Goal: Communication & Community: Answer question/provide support

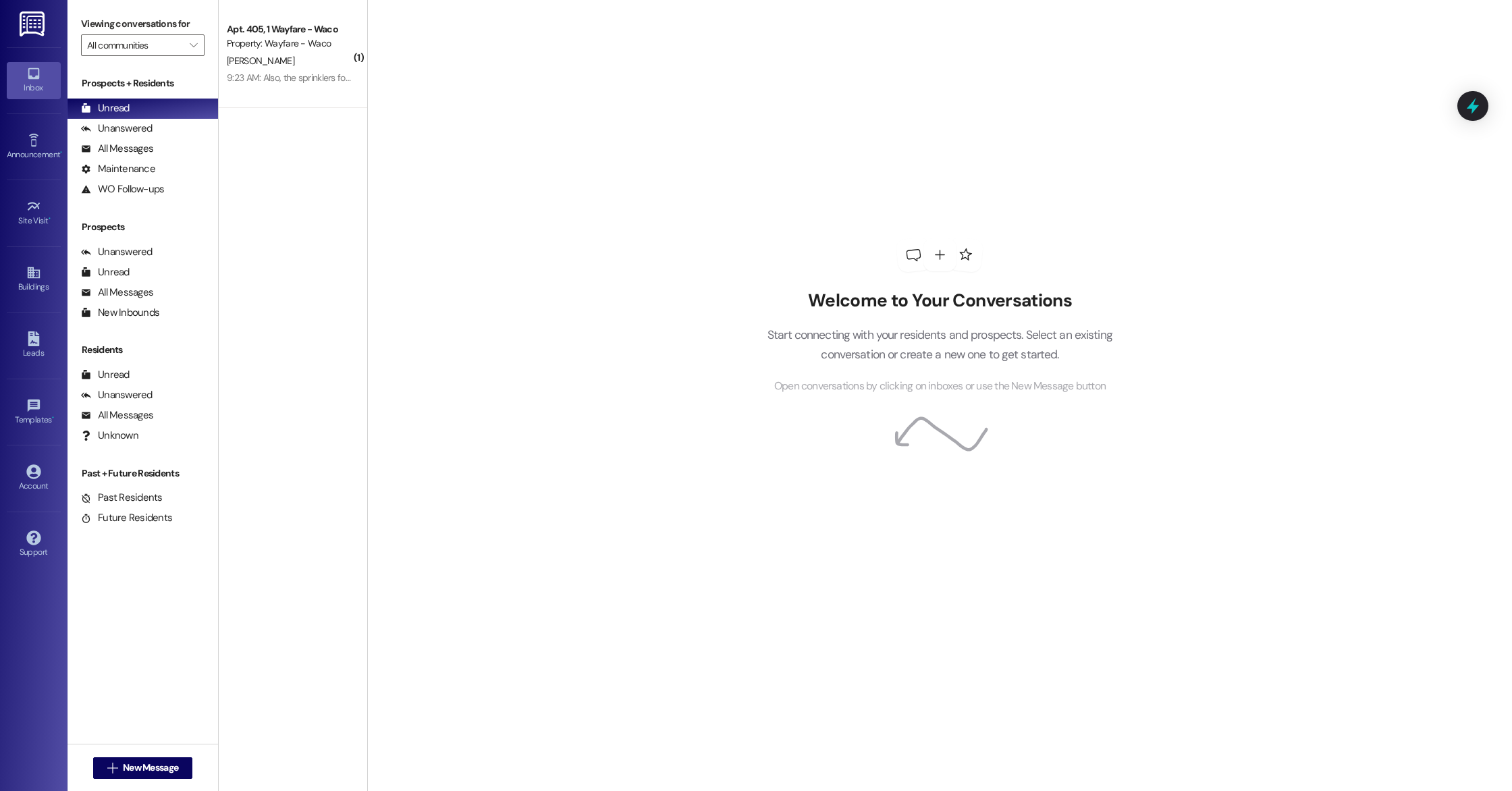
click at [322, 68] on div "[PERSON_NAME]" at bounding box center [289, 61] width 127 height 17
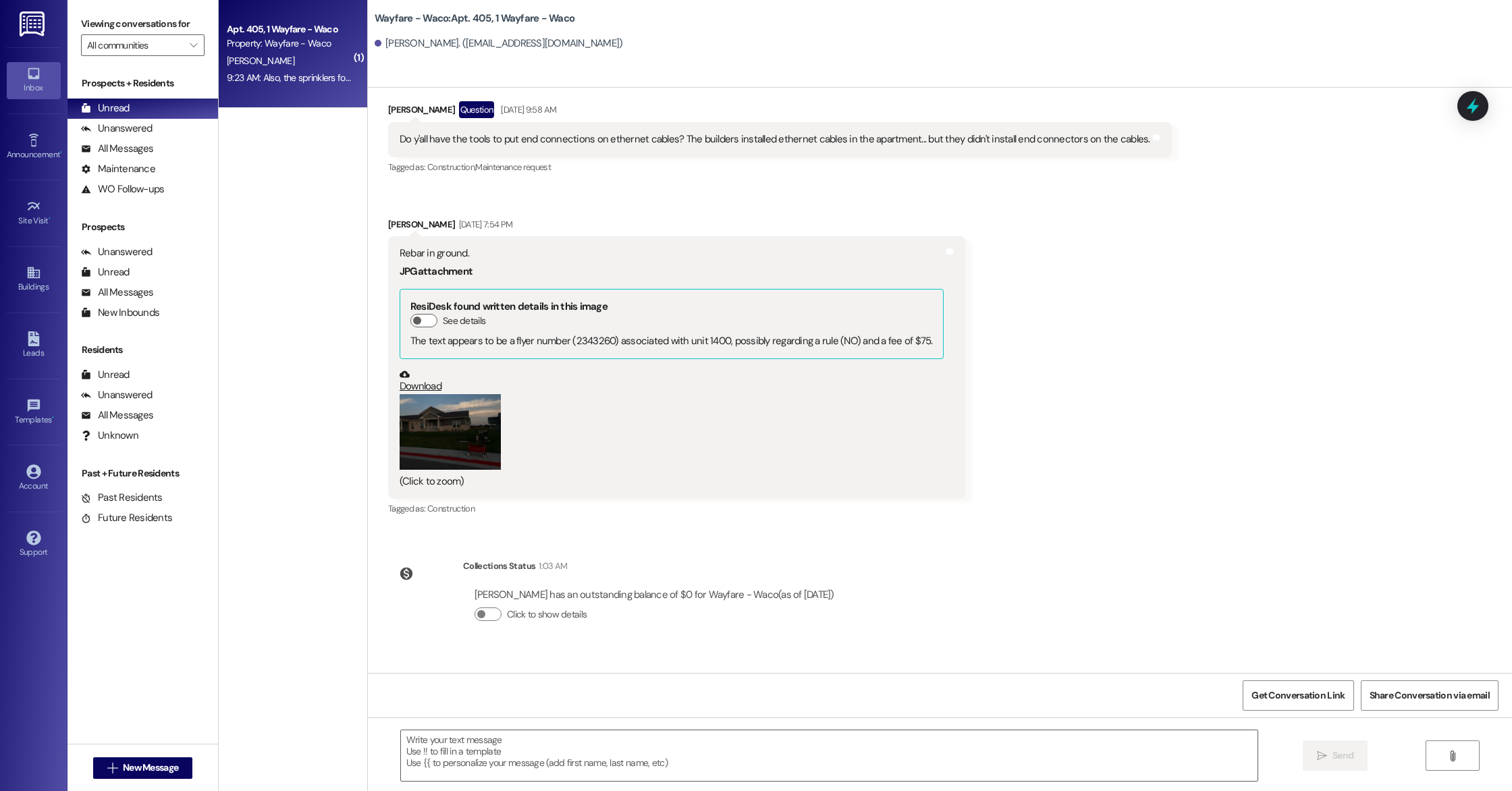
scroll to position [7622, 0]
click at [446, 432] on button "Zoom image" at bounding box center [450, 431] width 101 height 76
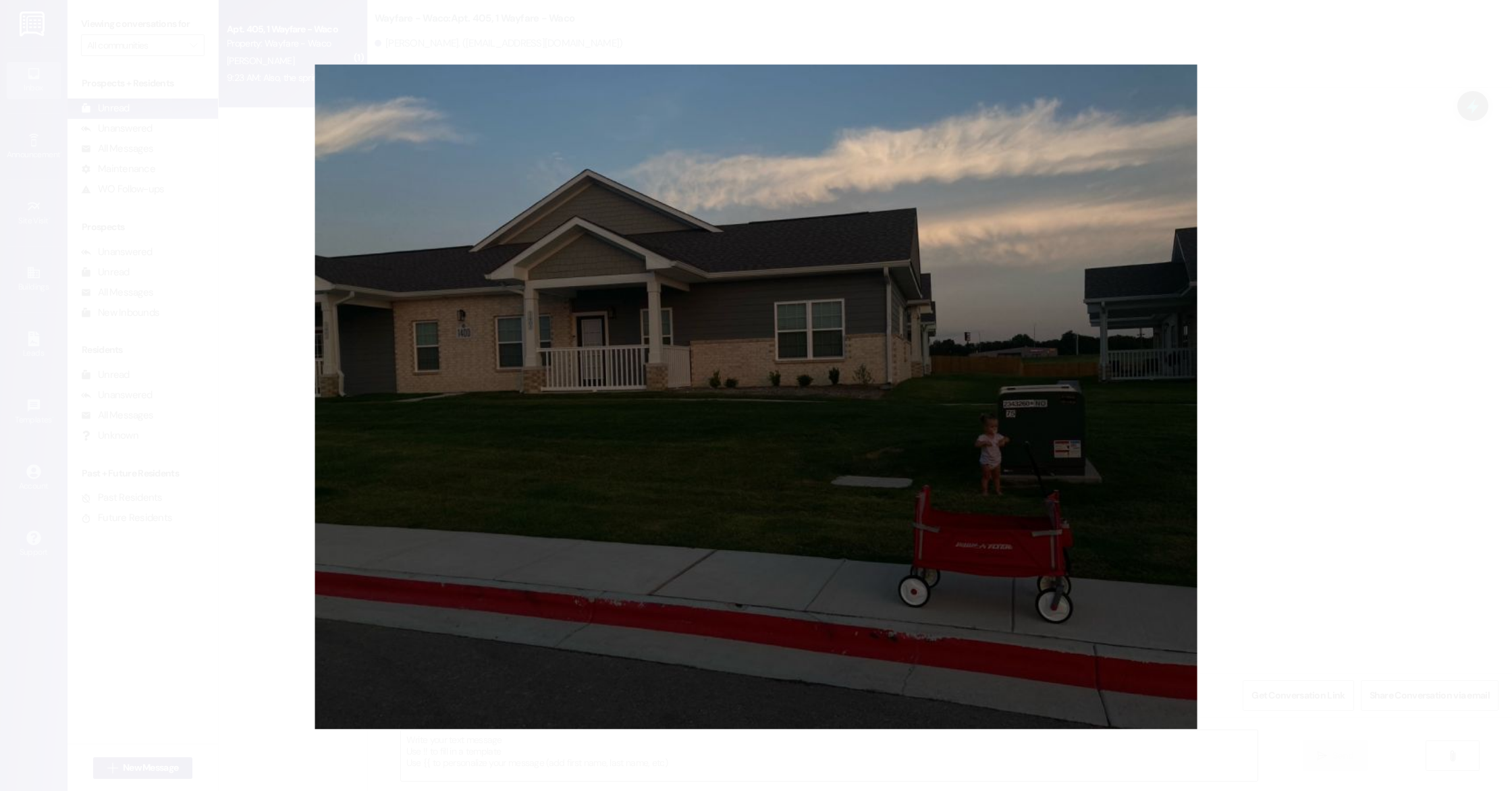
click at [1367, 149] on button "Unzoom image" at bounding box center [756, 395] width 1512 height 791
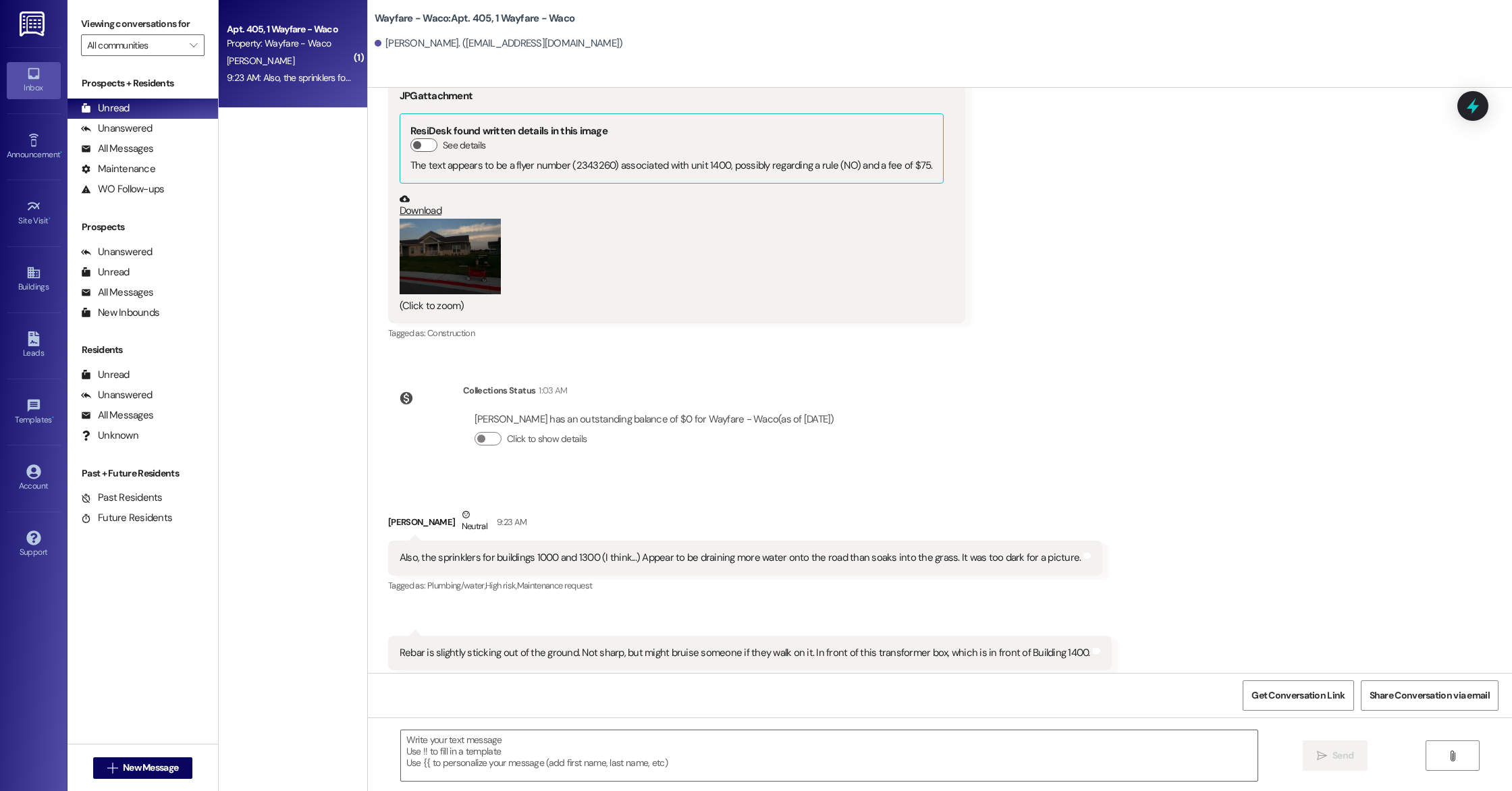
scroll to position [7822, 0]
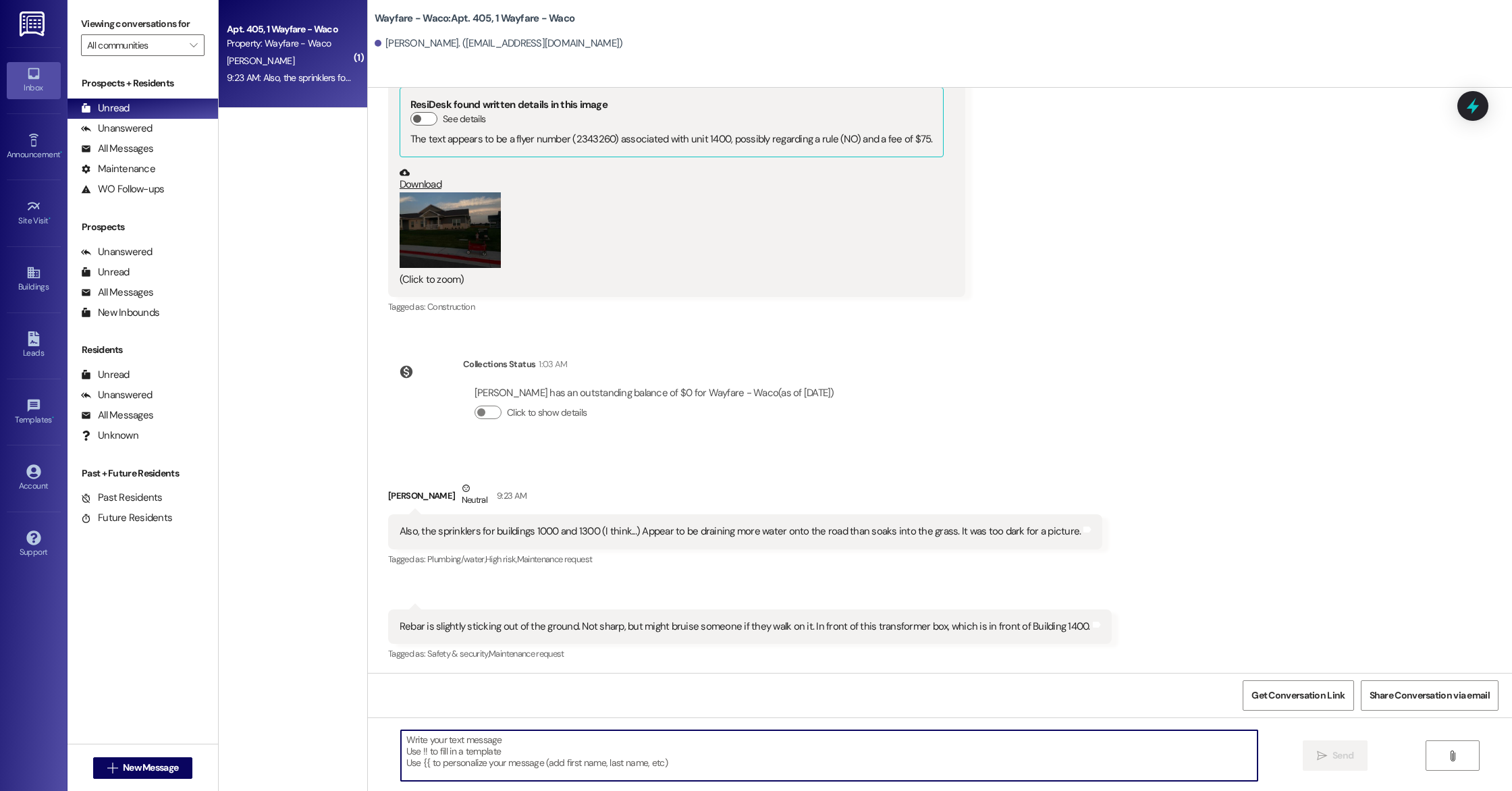
click at [916, 731] on textarea at bounding box center [829, 755] width 857 height 51
type textarea "Thanks for letting us know, I will have maintenance take a look at that!"
click at [1338, 751] on span "Send" at bounding box center [1343, 755] width 21 height 14
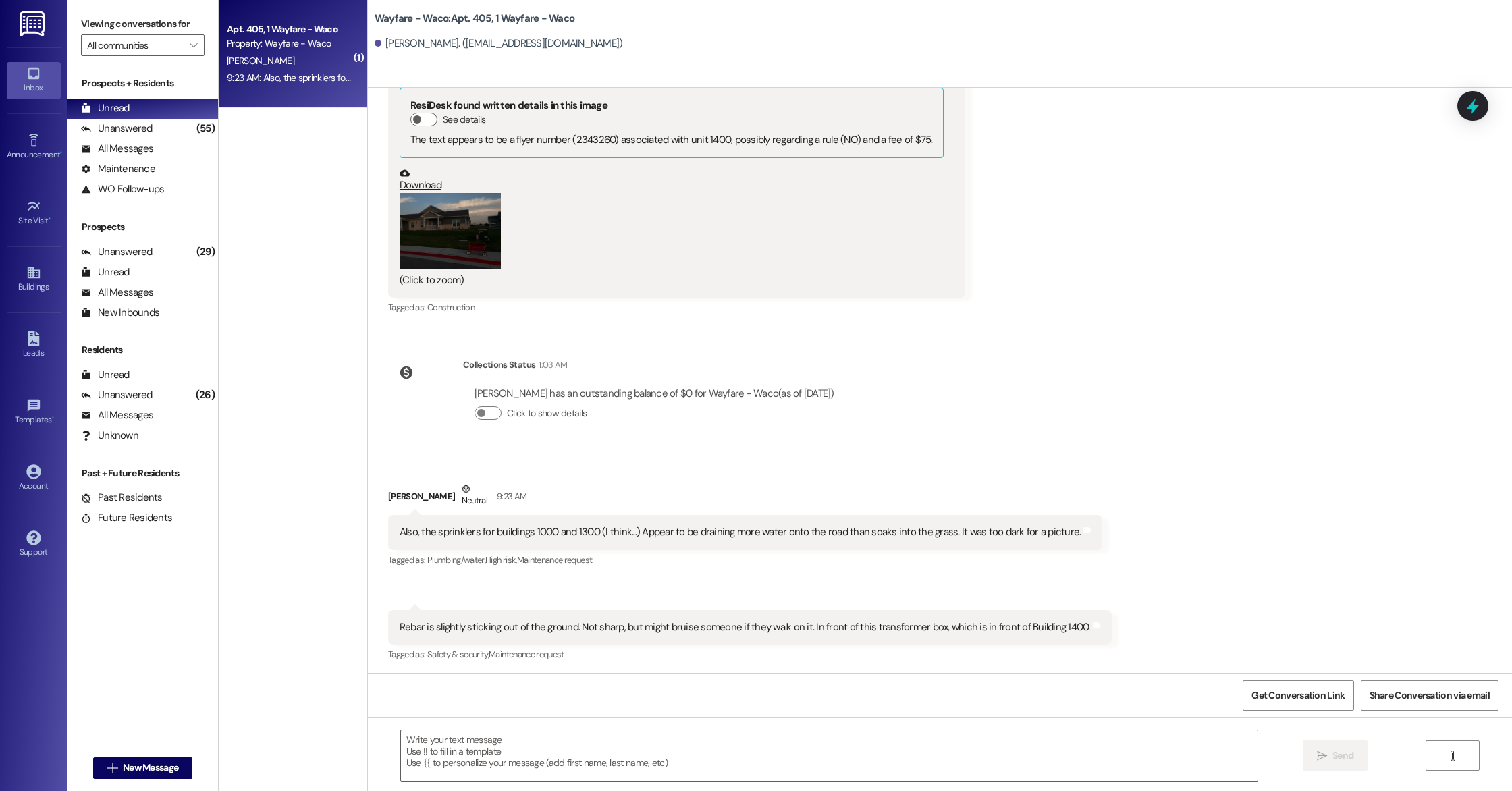
scroll to position [7916, 0]
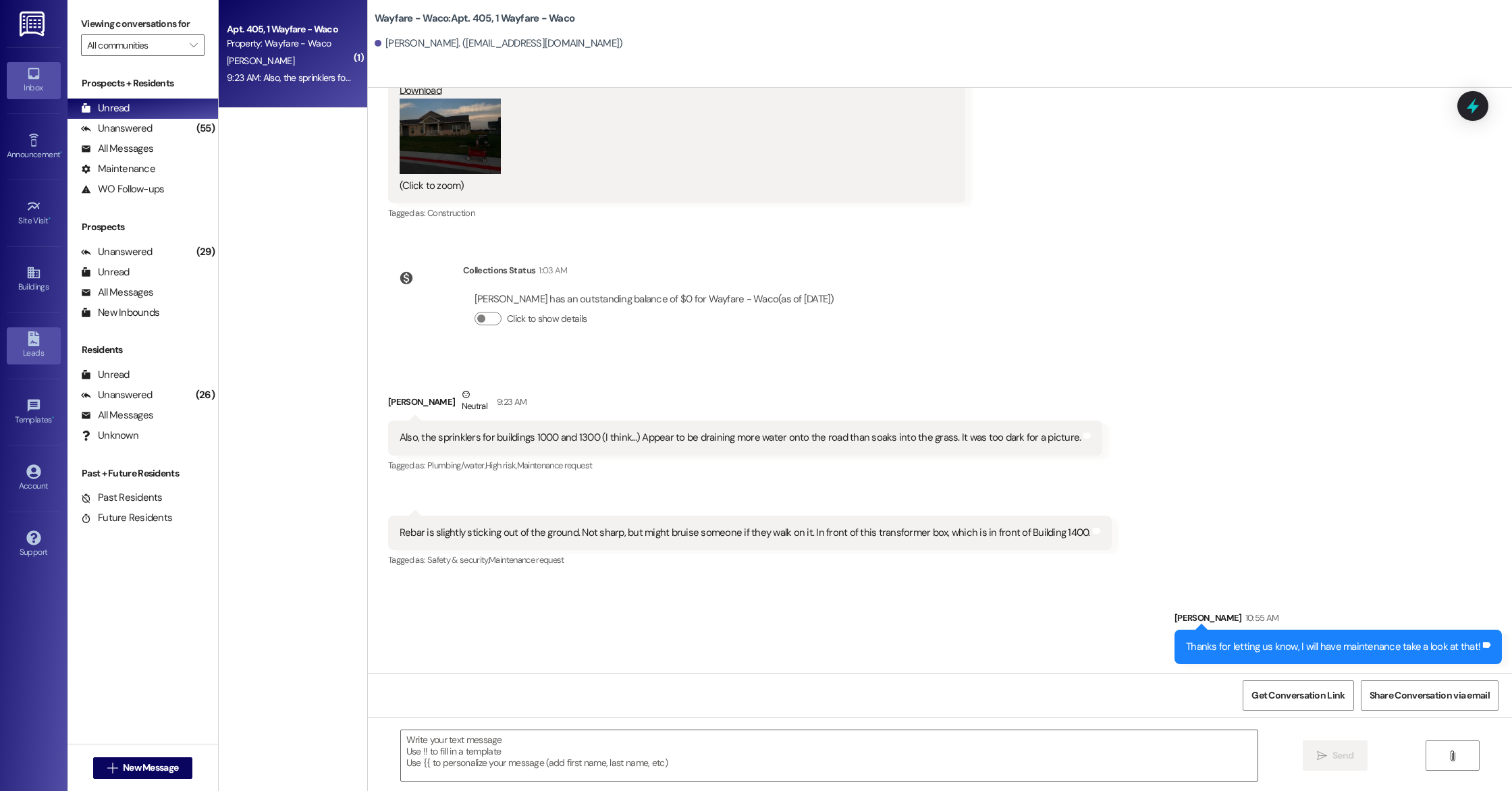
click at [21, 353] on div "Leads" at bounding box center [34, 353] width 68 height 13
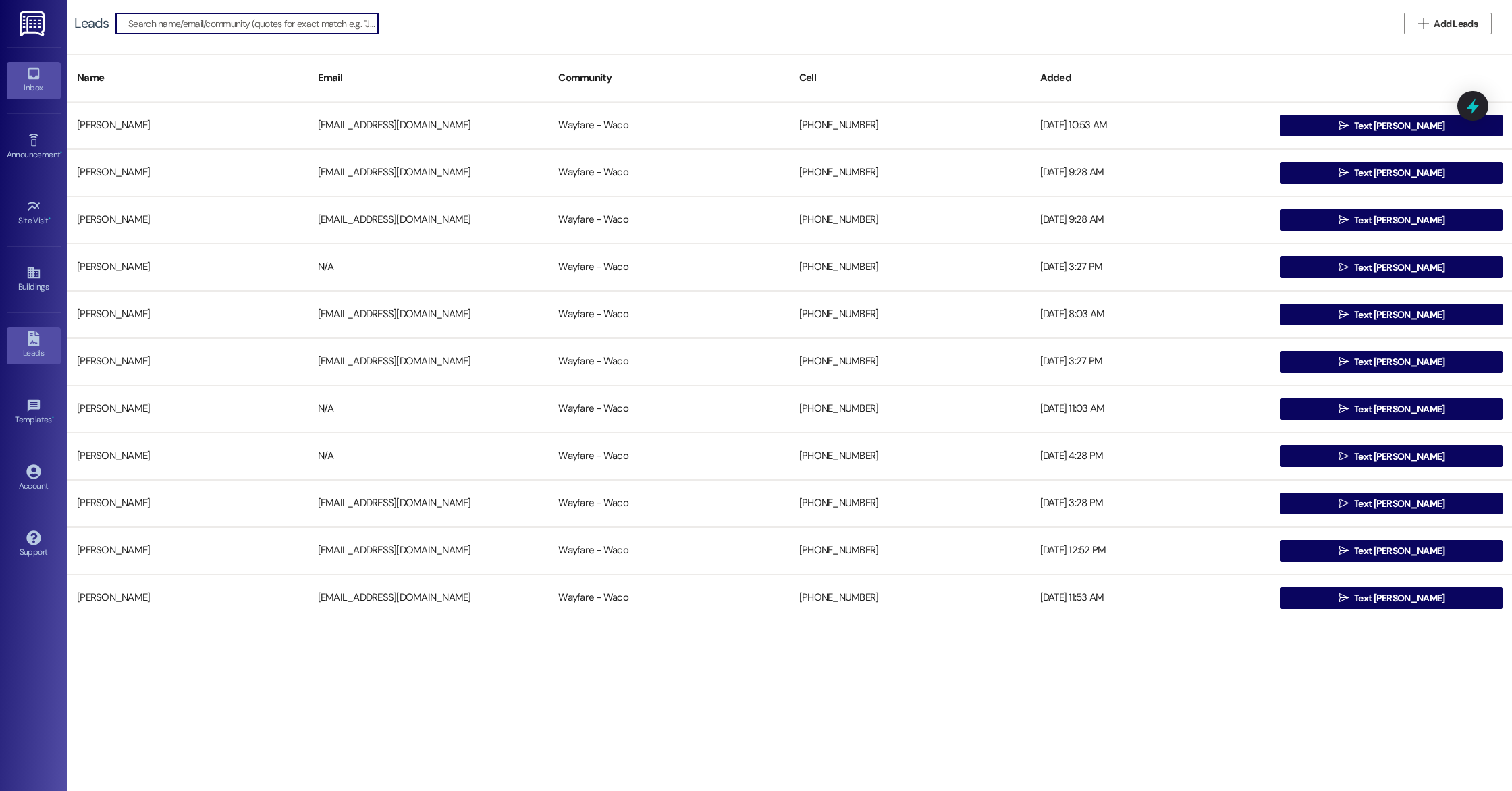
click at [25, 80] on link "Inbox" at bounding box center [34, 80] width 54 height 36
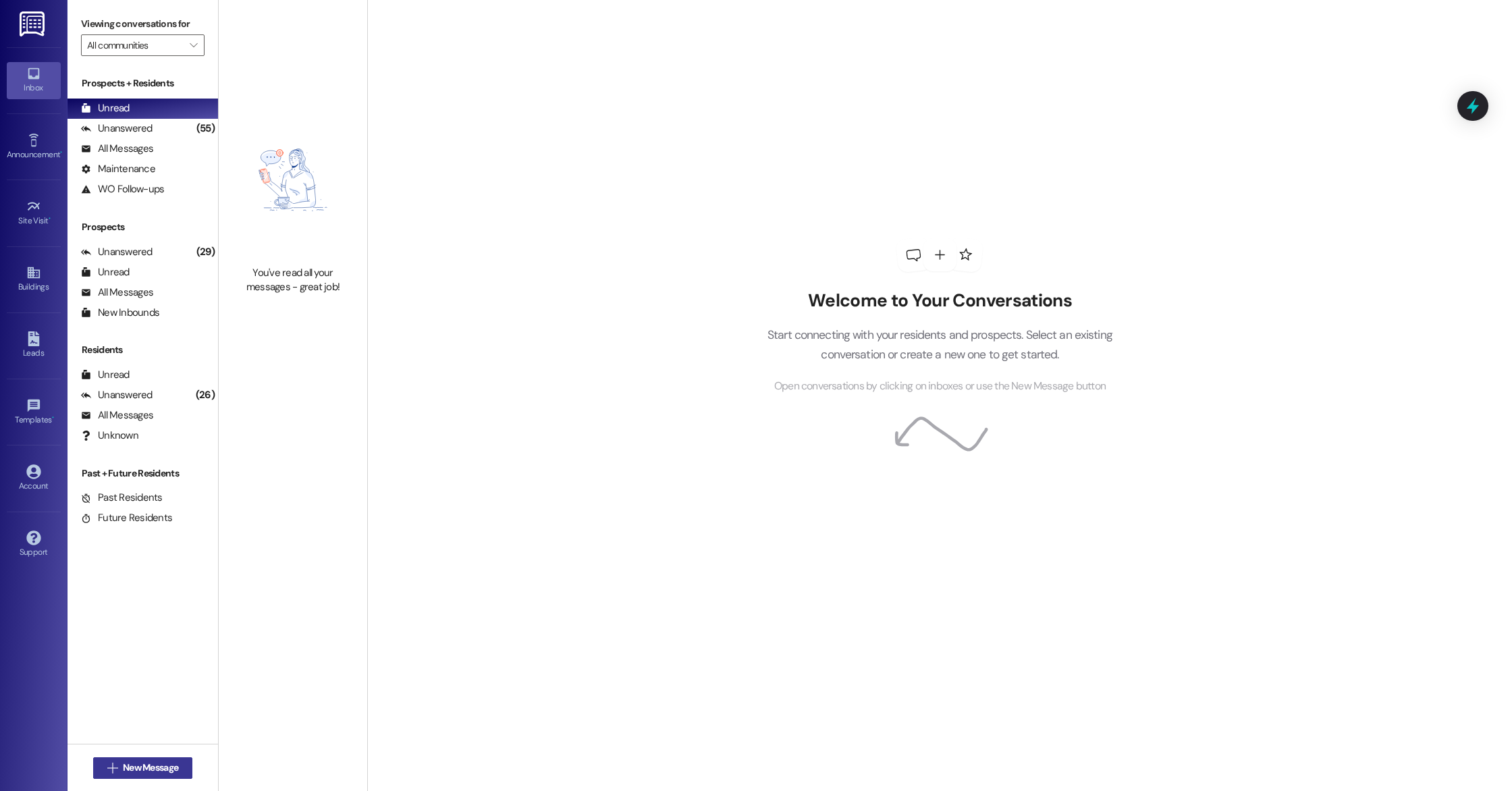
click at [141, 768] on span "New Message" at bounding box center [150, 767] width 55 height 14
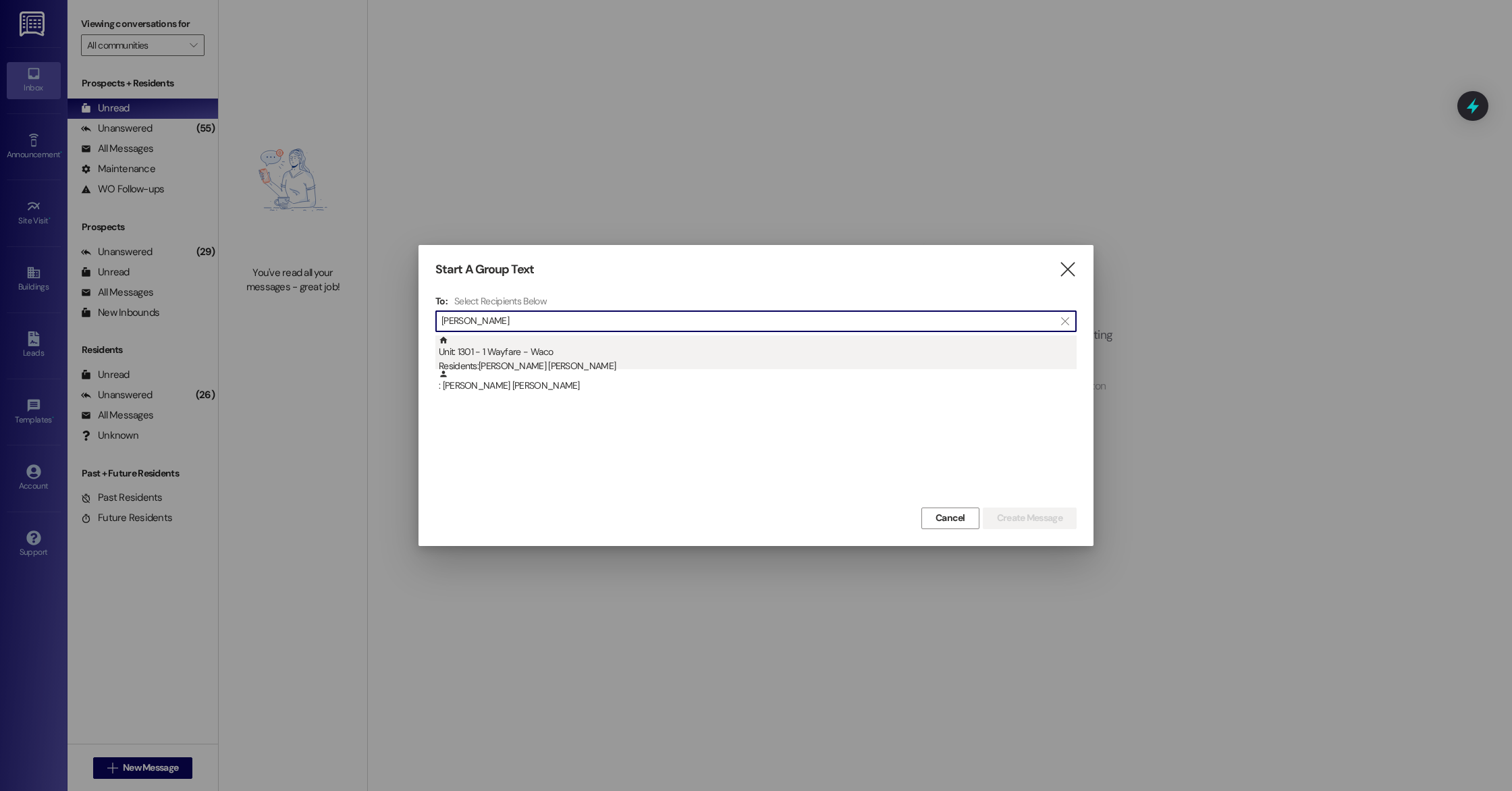
type input "[PERSON_NAME]"
click at [571, 352] on div "Unit: 1301 - 1 Wayfare - Waco Residents: [PERSON_NAME] [PERSON_NAME]" at bounding box center [757, 355] width 638 height 39
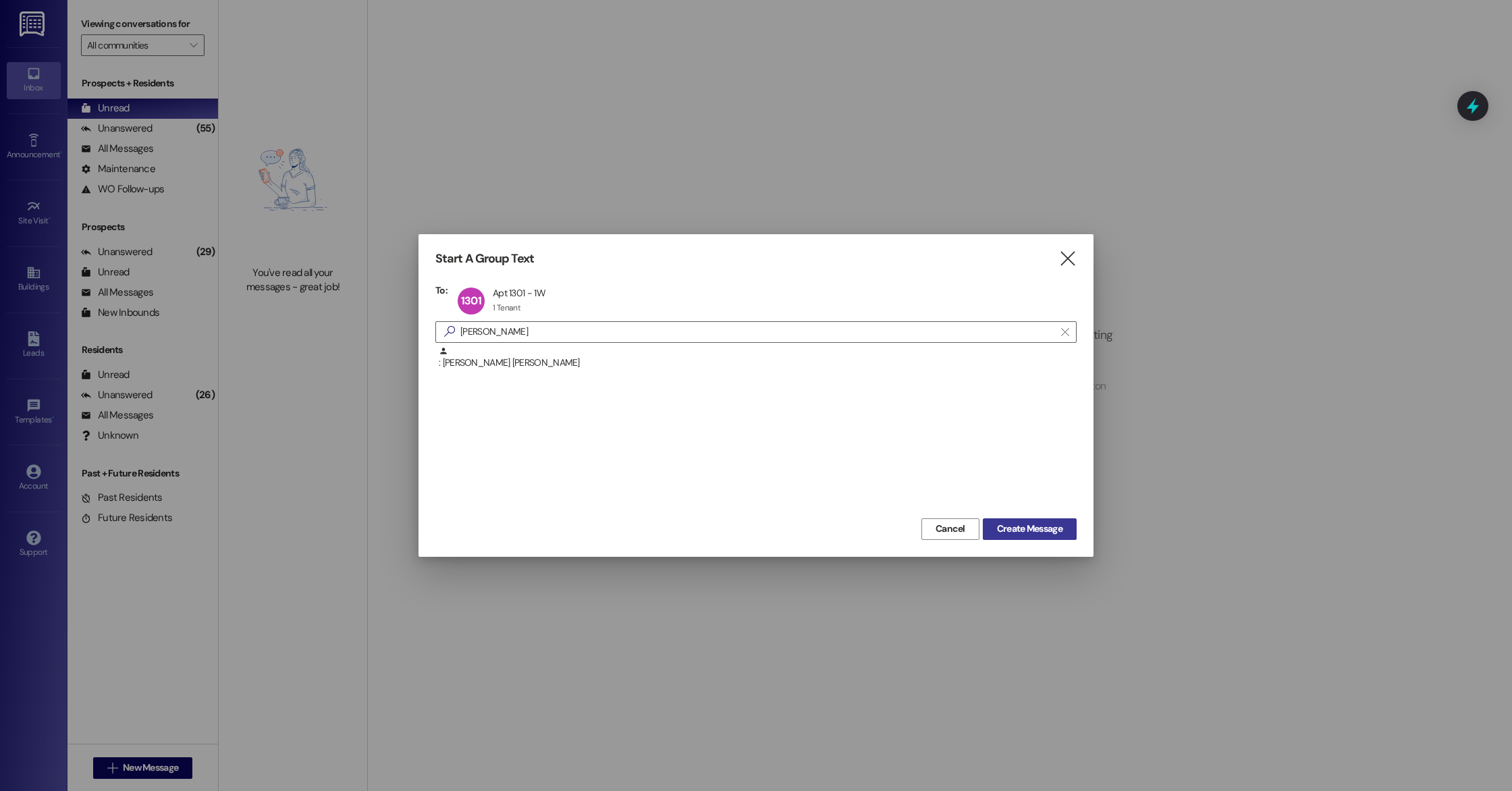
click at [1062, 534] on span "Create Message" at bounding box center [1030, 528] width 71 height 14
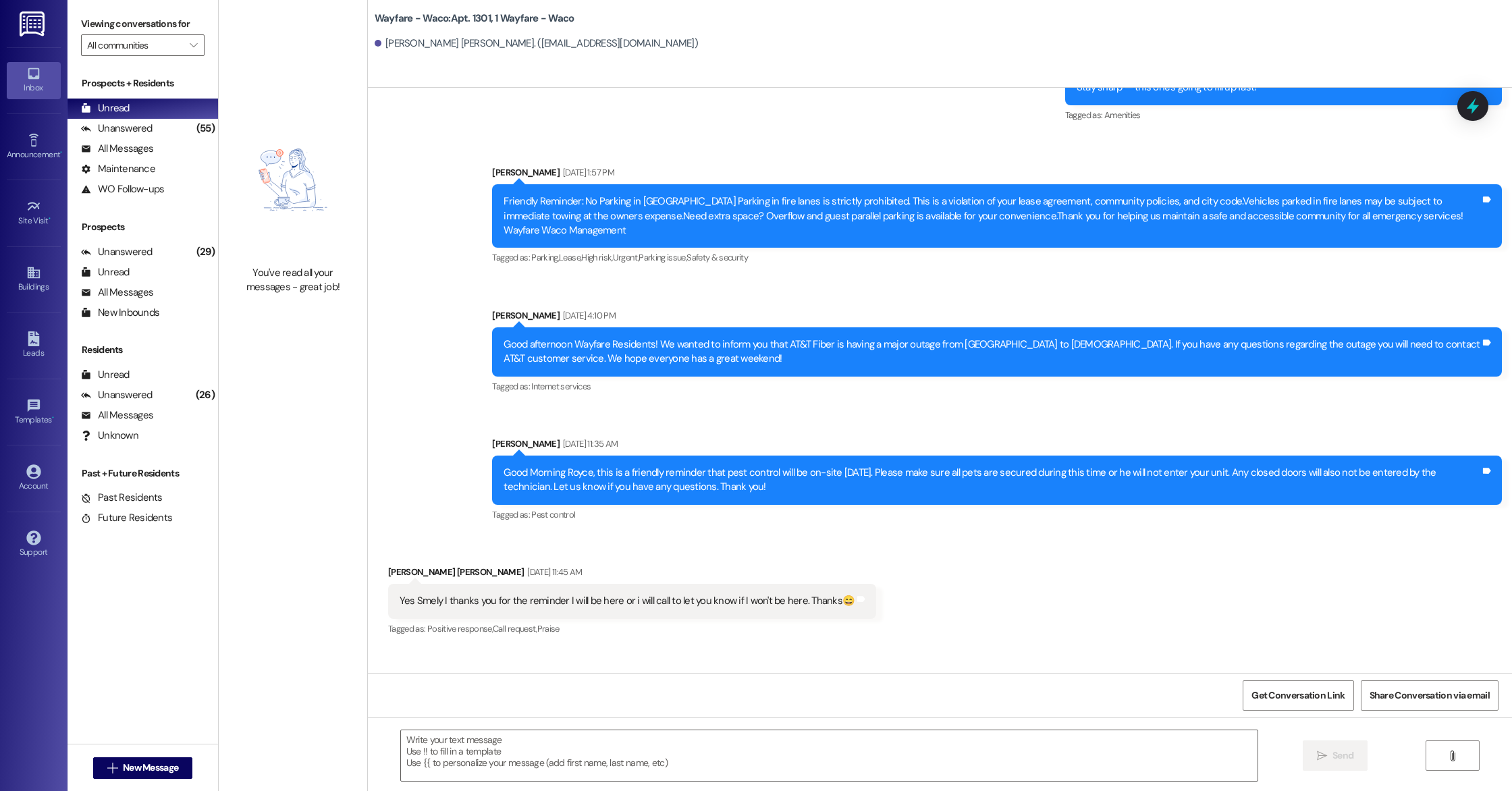
scroll to position [5864, 0]
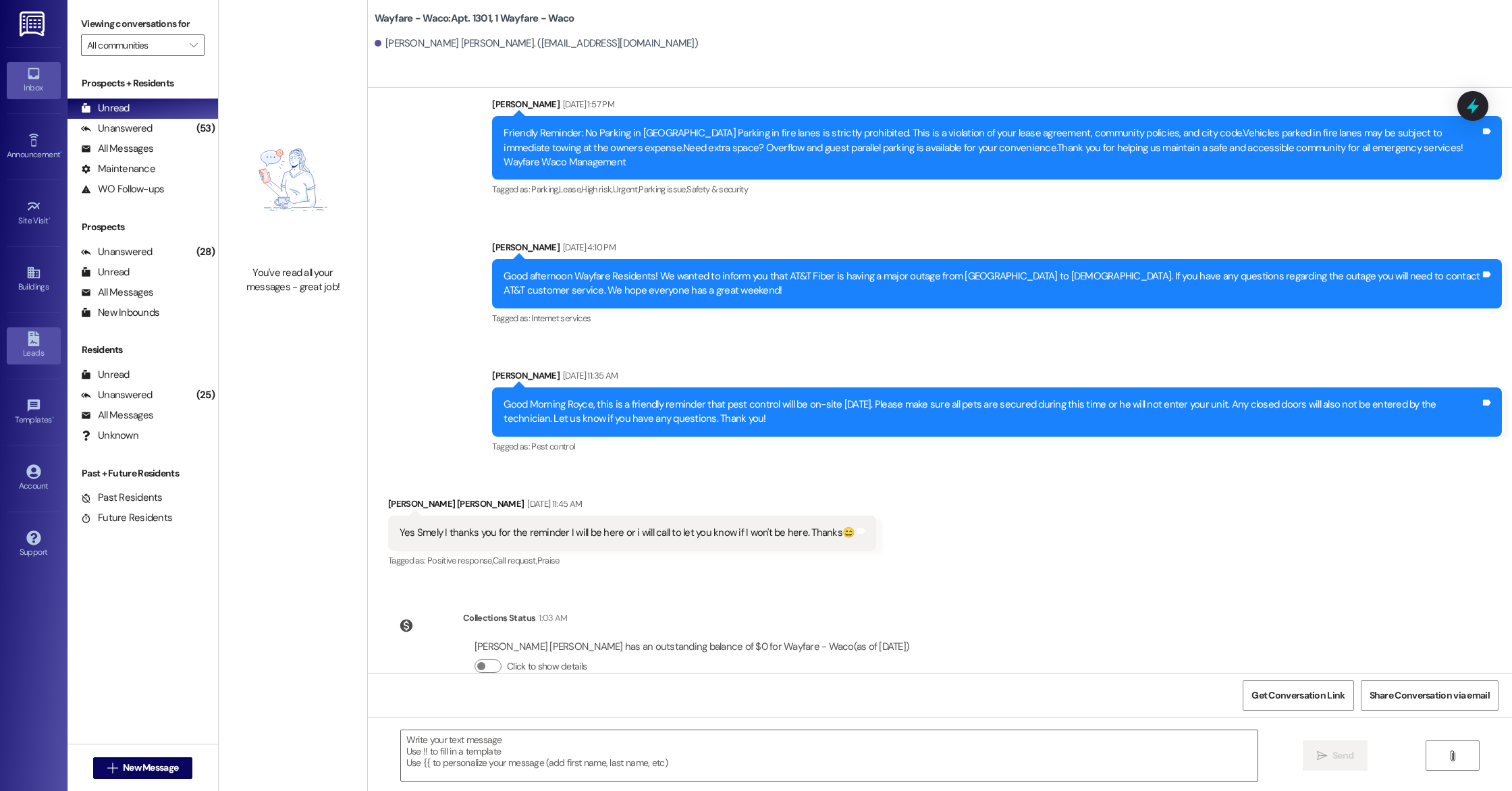
click at [31, 350] on div "Leads" at bounding box center [34, 353] width 68 height 13
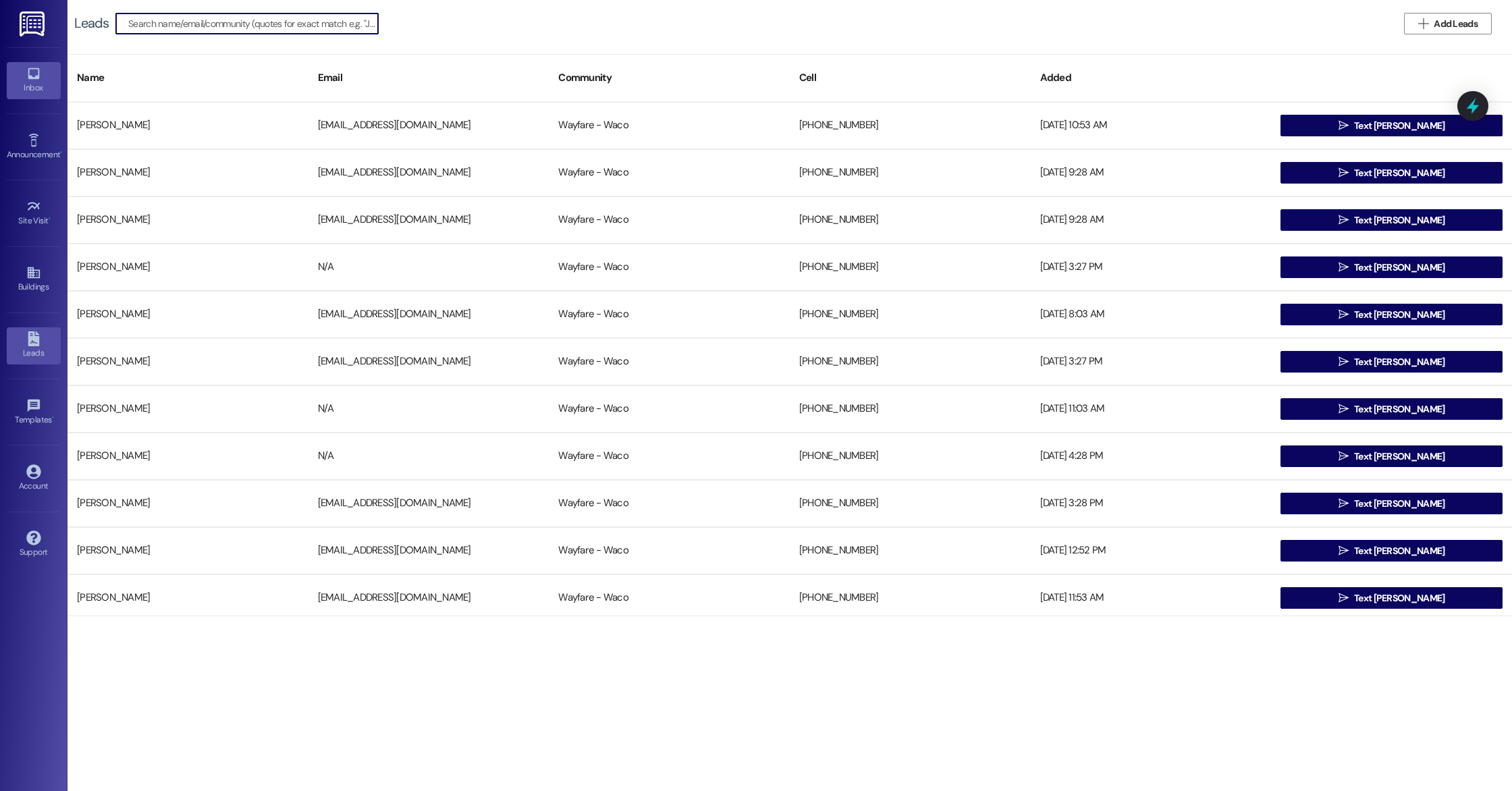
click at [36, 84] on div "Inbox" at bounding box center [34, 88] width 68 height 13
